Goal: Obtain resource: Obtain resource

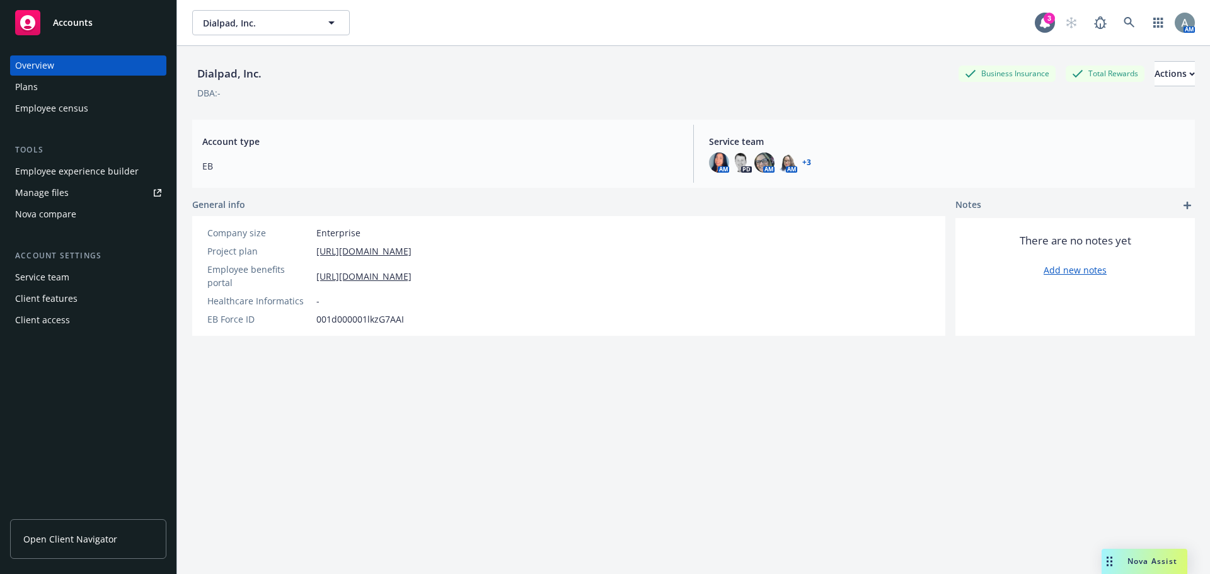
click at [71, 189] on link "Manage files" at bounding box center [88, 193] width 156 height 20
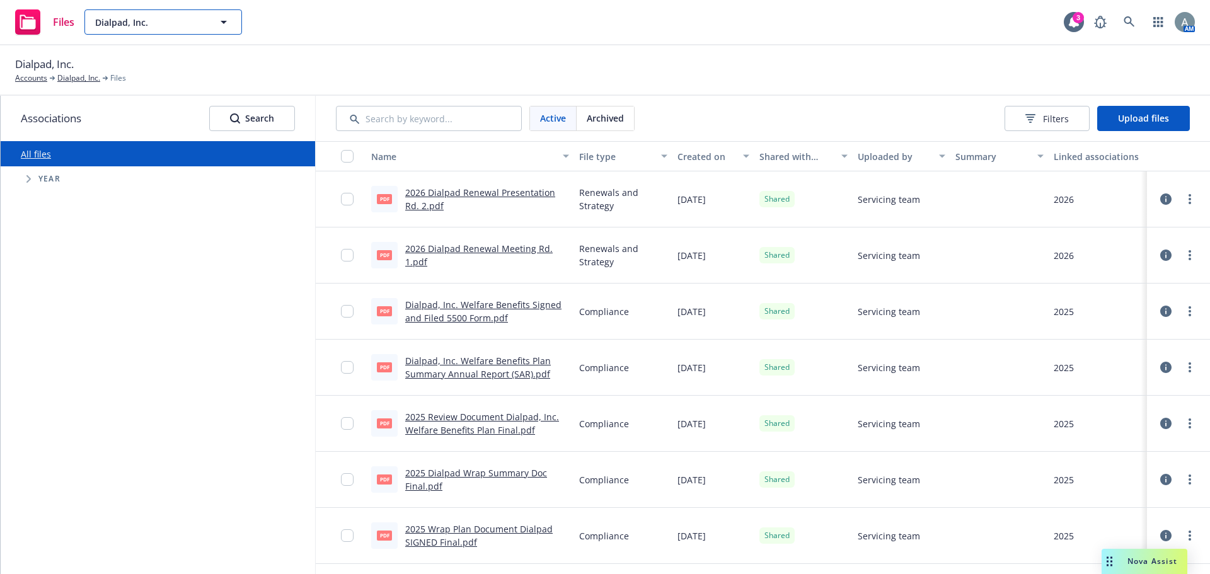
click at [205, 30] on button "Dialpad, Inc." at bounding box center [163, 21] width 158 height 25
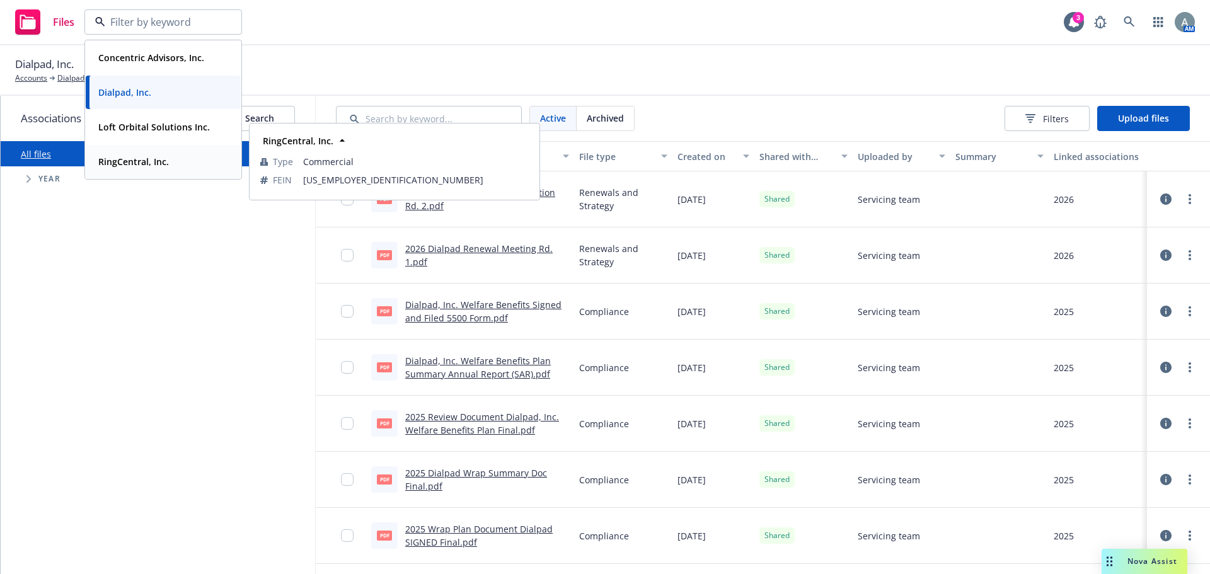
click at [144, 164] on strong "RingCentral, Inc." at bounding box center [133, 162] width 71 height 12
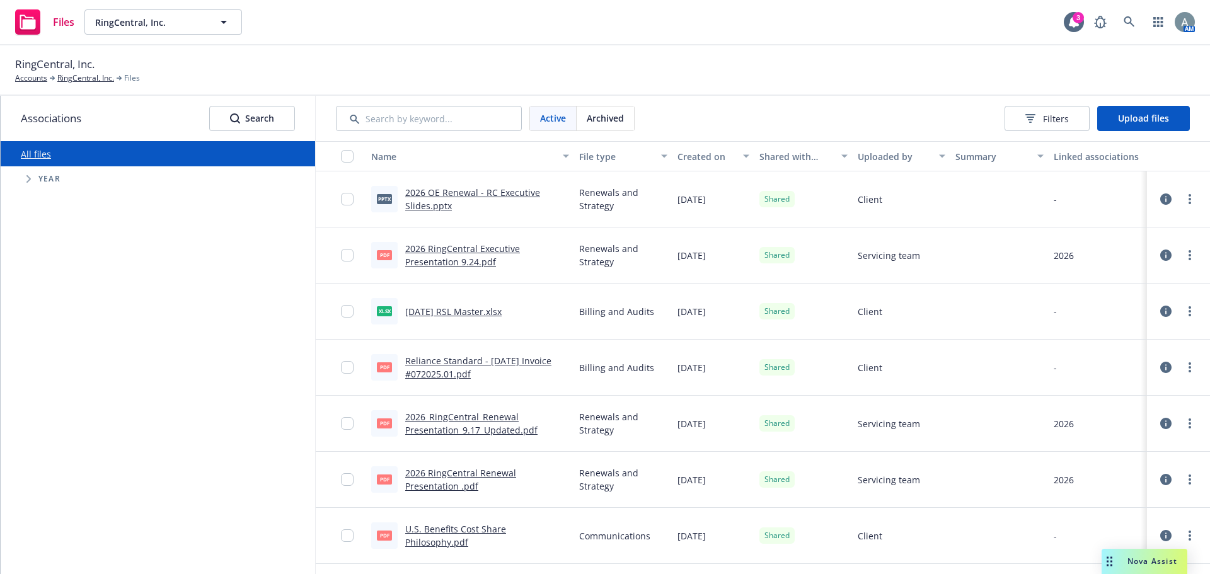
click at [483, 195] on link "2026 OE Renewal - RC Executive Slides.pptx" at bounding box center [472, 199] width 135 height 25
click at [504, 197] on link "2026 OE Renewal - RC Executive Slides.pptx" at bounding box center [472, 199] width 135 height 25
